Goal: Navigation & Orientation: Find specific page/section

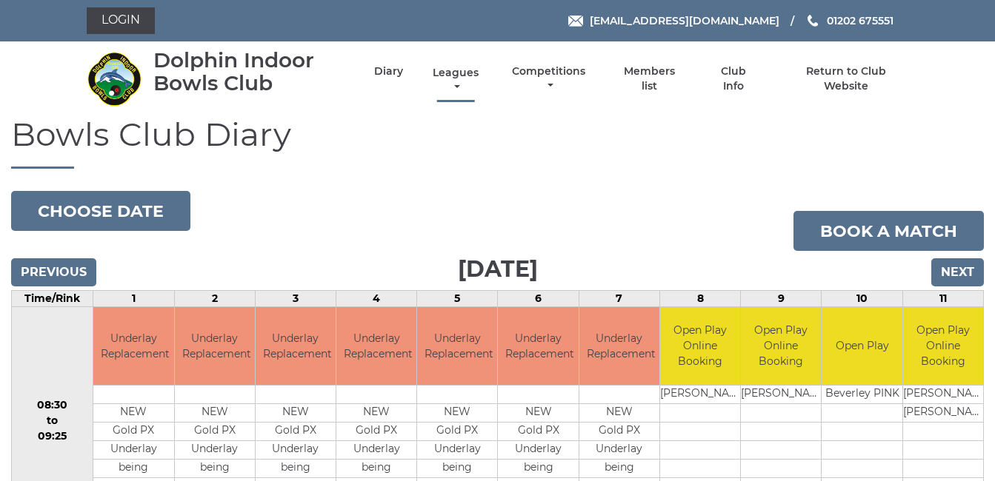
click at [458, 73] on link "Leagues" at bounding box center [455, 80] width 53 height 29
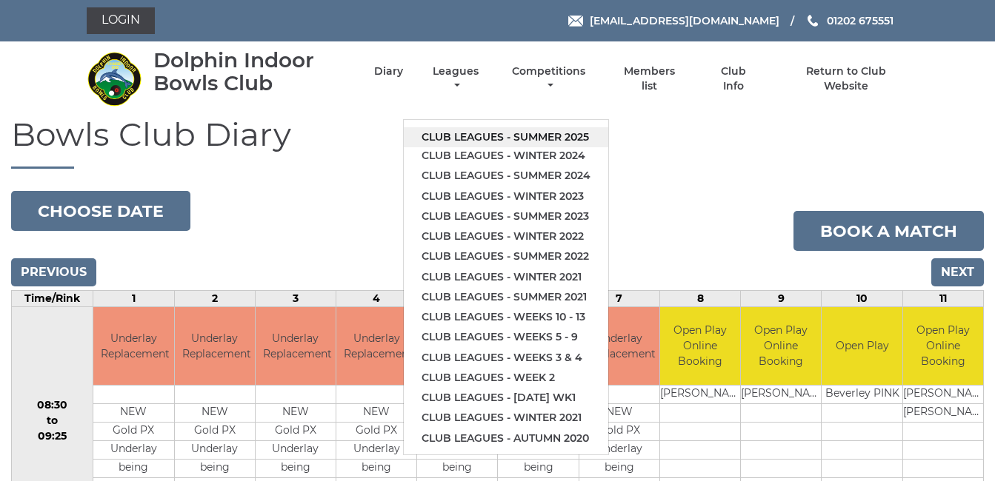
click at [482, 133] on link "Club leagues - Summer 2025" at bounding box center [506, 137] width 204 height 20
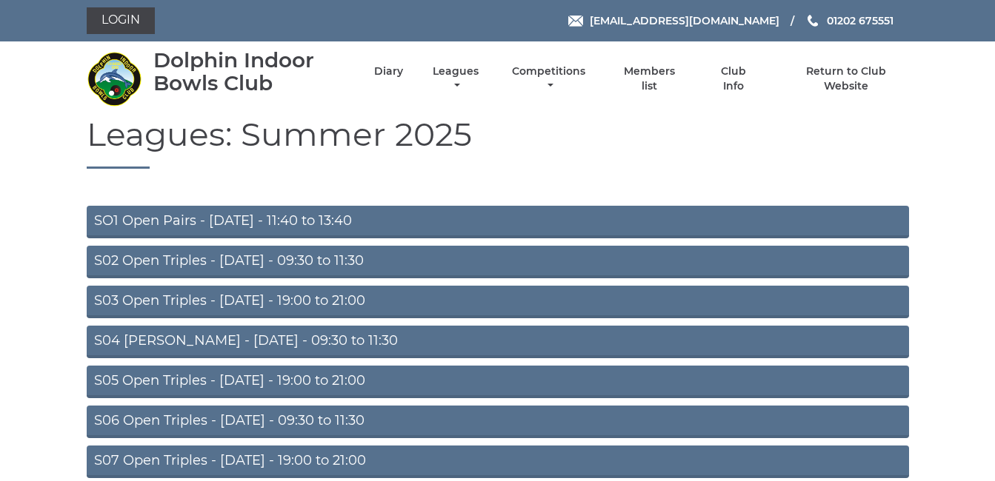
click at [310, 218] on link "SO1 Open Pairs - Monday - 11:40 to 13:40" at bounding box center [498, 222] width 822 height 33
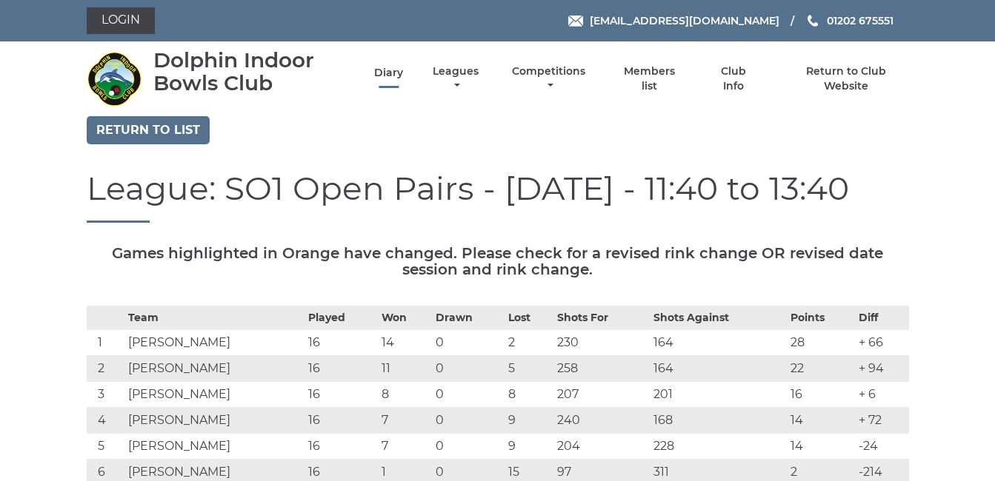
click at [388, 69] on link "Diary" at bounding box center [388, 73] width 29 height 14
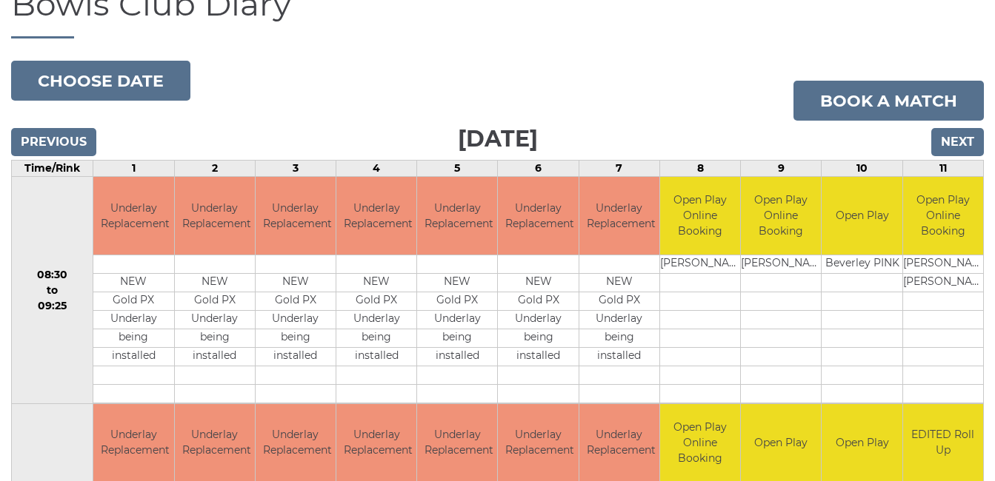
scroll to position [59, 0]
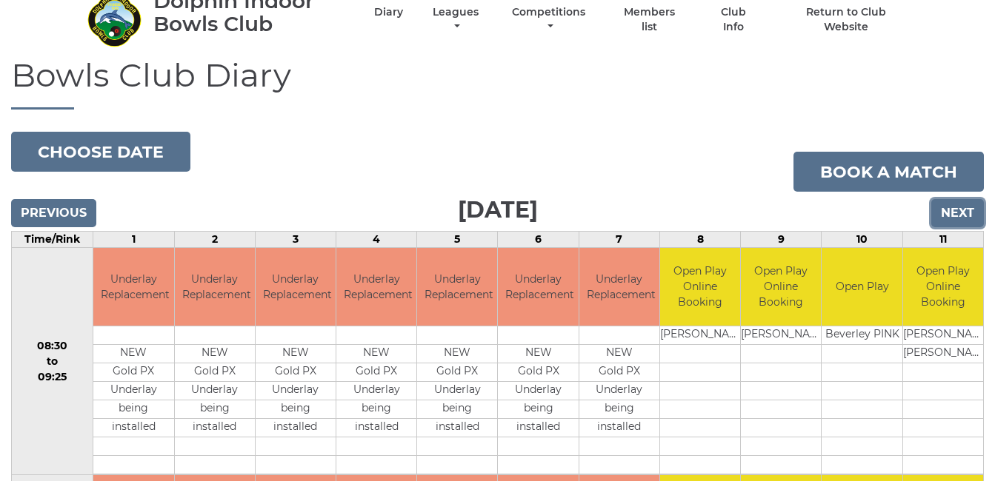
click at [962, 212] on input "Next" at bounding box center [957, 213] width 53 height 28
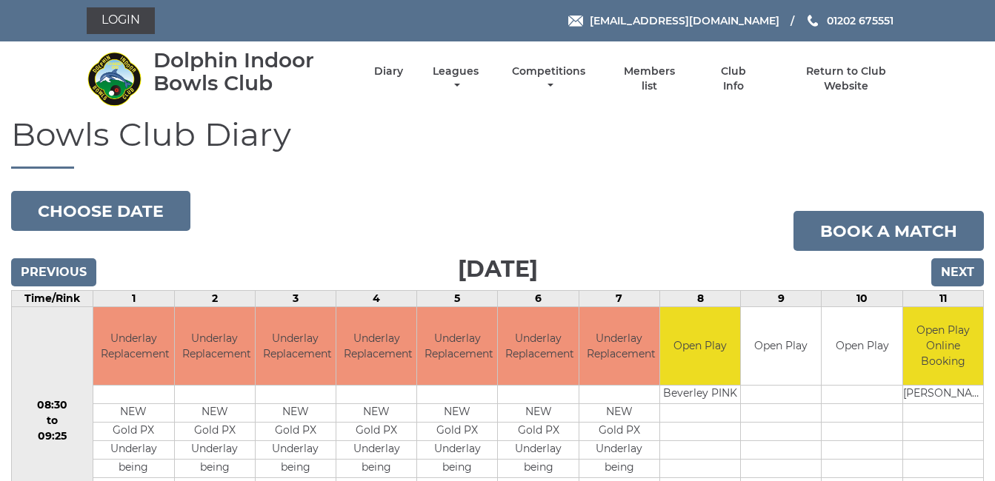
click at [493, 7] on div "Login [EMAIL_ADDRESS][DOMAIN_NAME] 01202 675551" at bounding box center [498, 20] width 844 height 41
